Goal: Find specific page/section: Find specific page/section

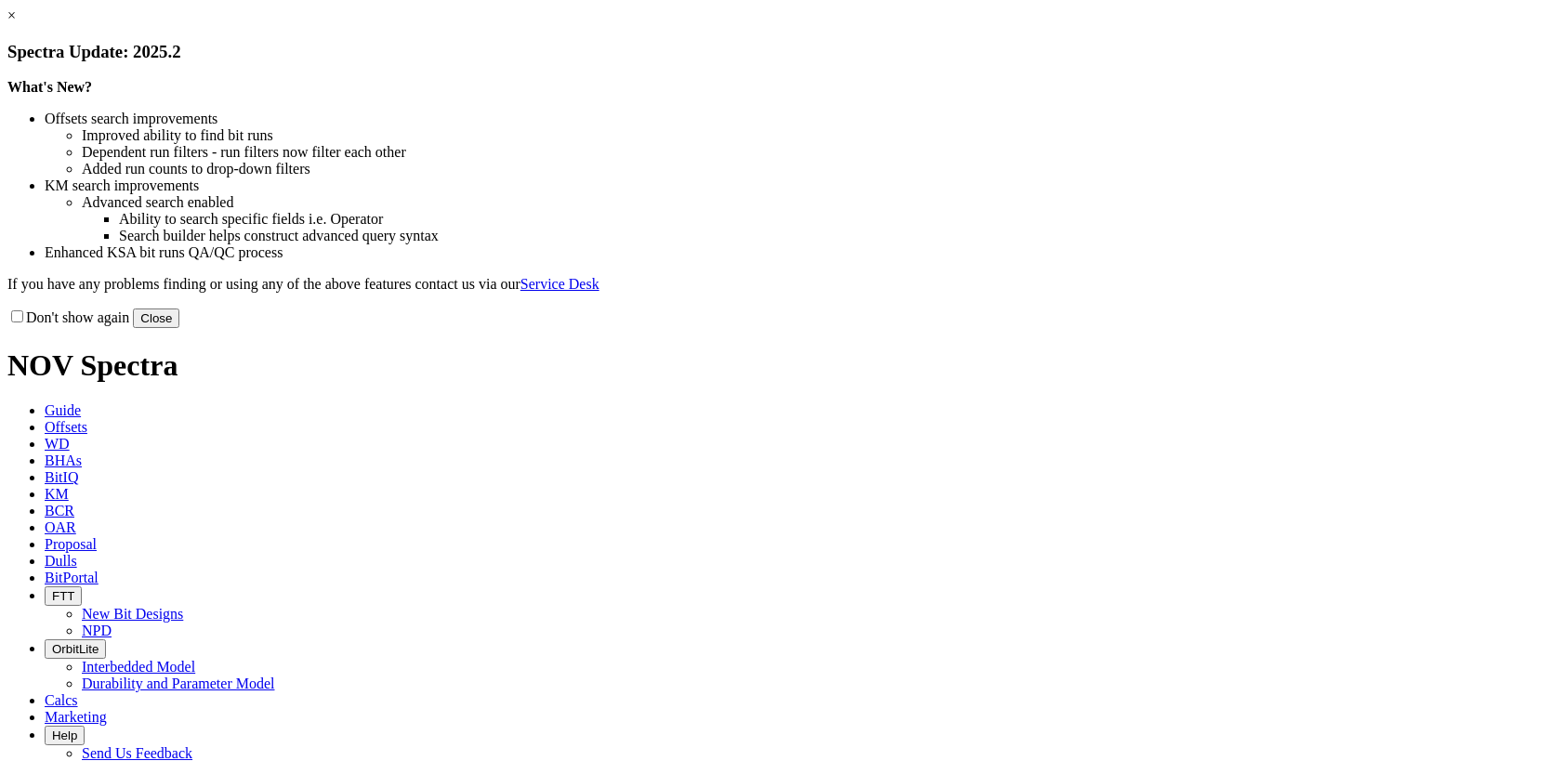
click at [16, 23] on link "×" at bounding box center [11, 15] width 8 height 16
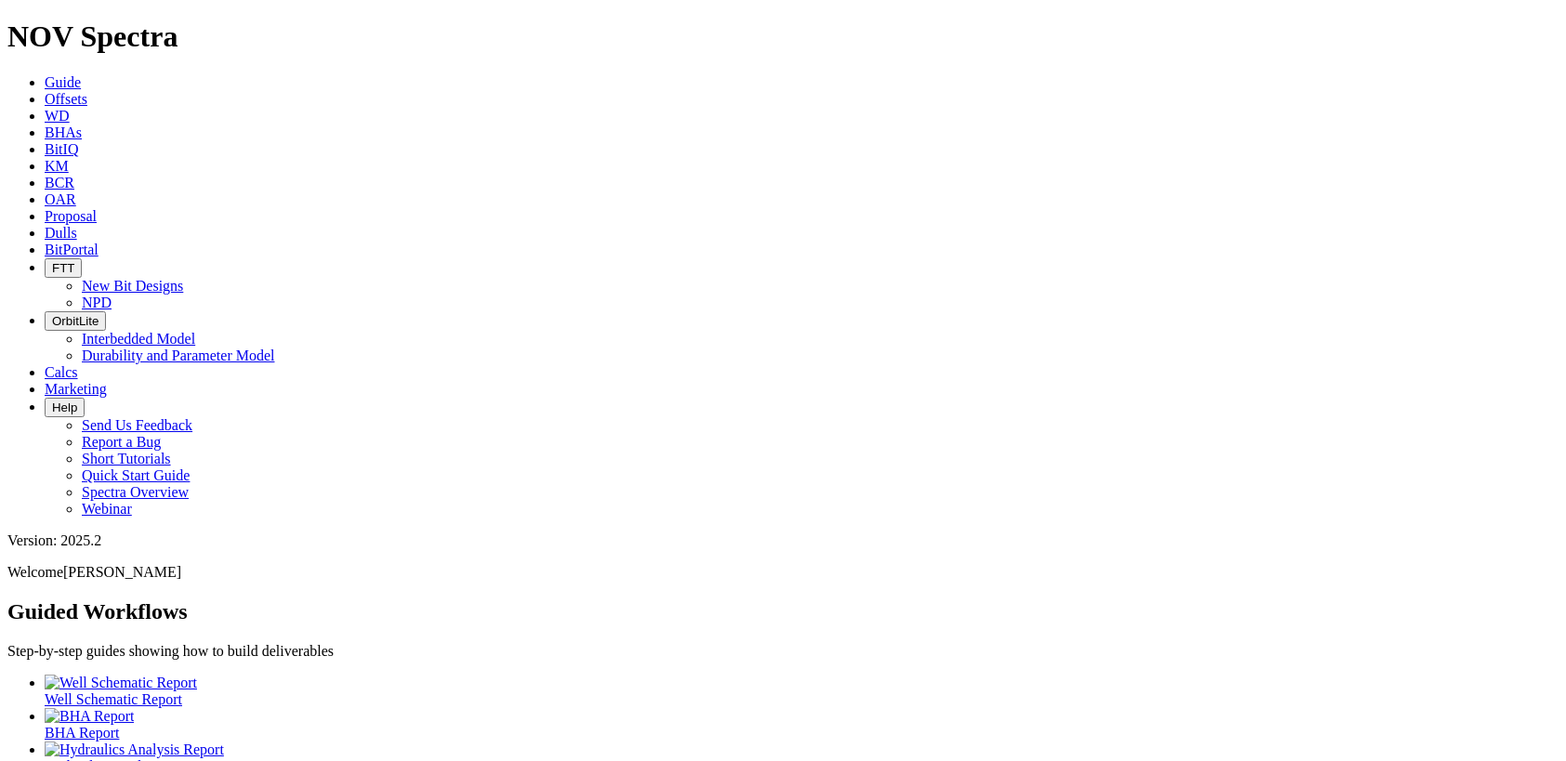
click at [77, 225] on link "Dulls" at bounding box center [61, 233] width 33 height 16
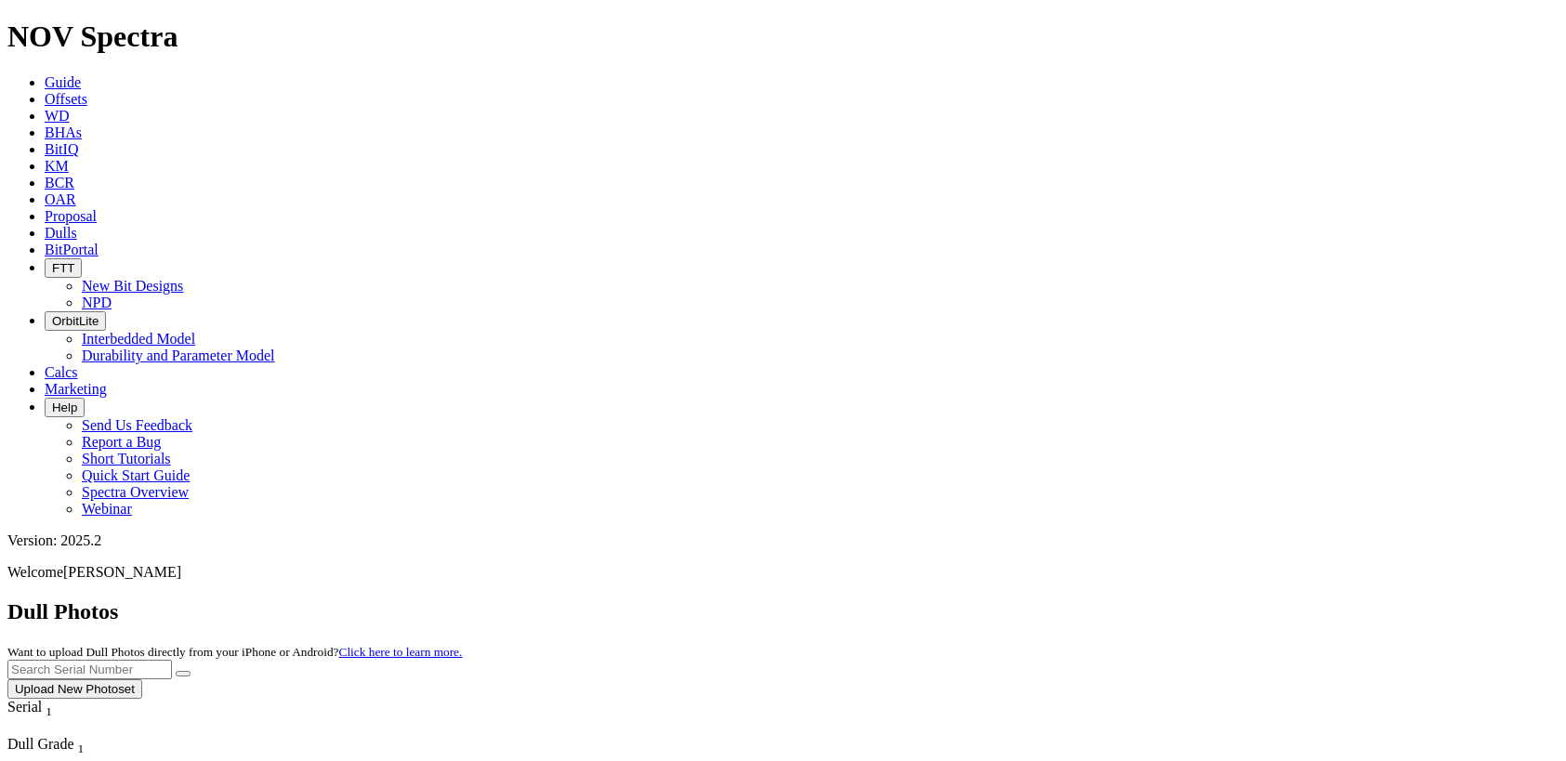
scroll to position [2676, 0]
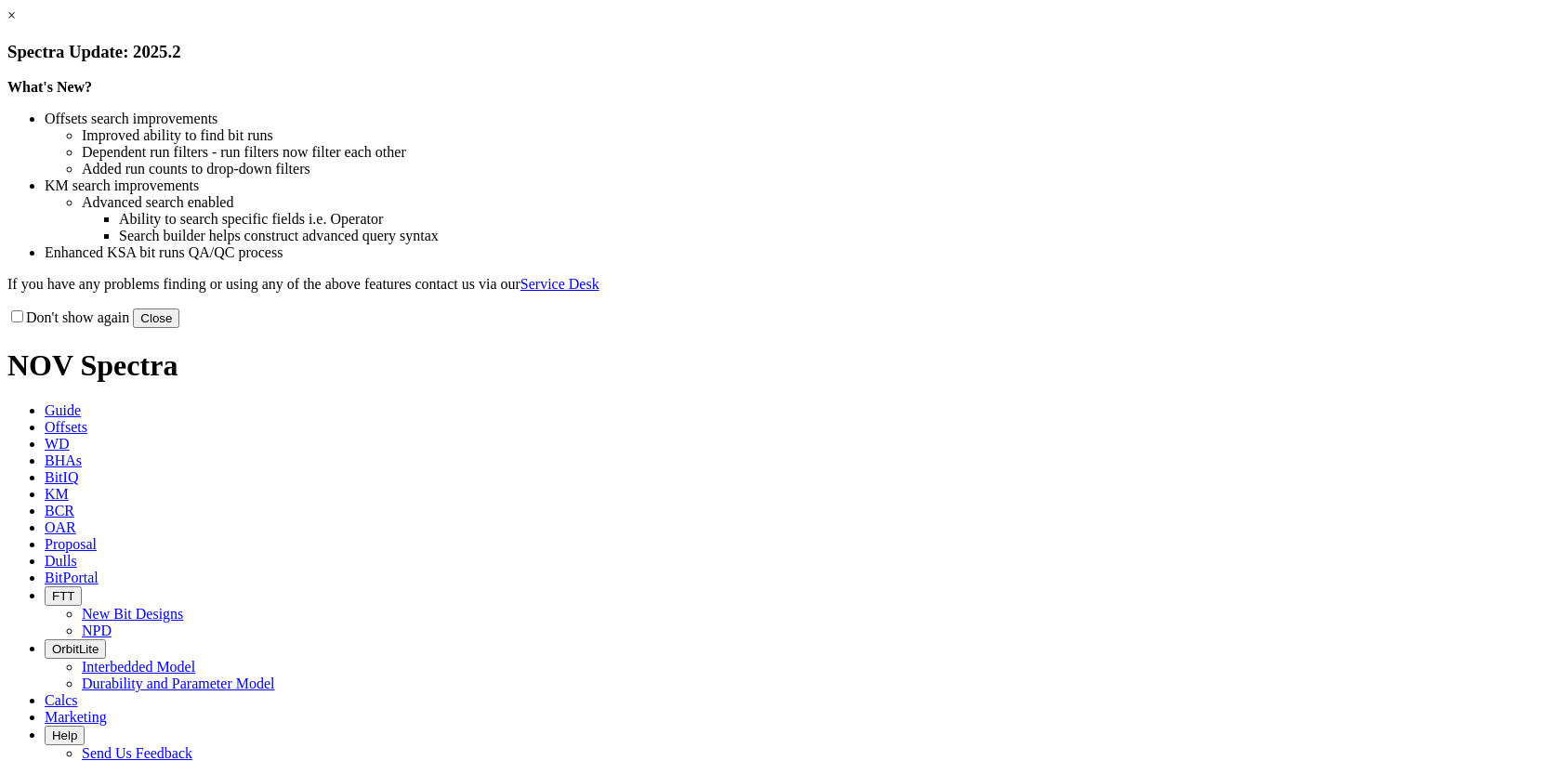
click at [16, 23] on link "×" at bounding box center [11, 15] width 8 height 16
